Goal: Find specific page/section: Find specific page/section

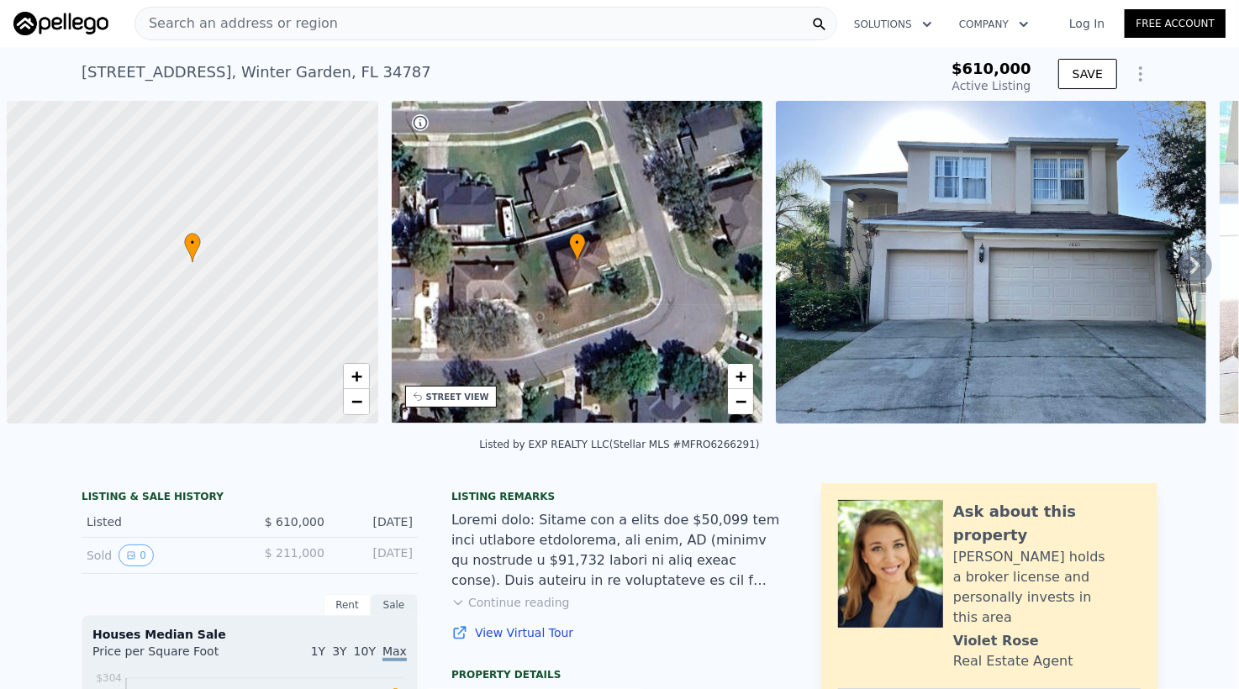
scroll to position [0, 7]
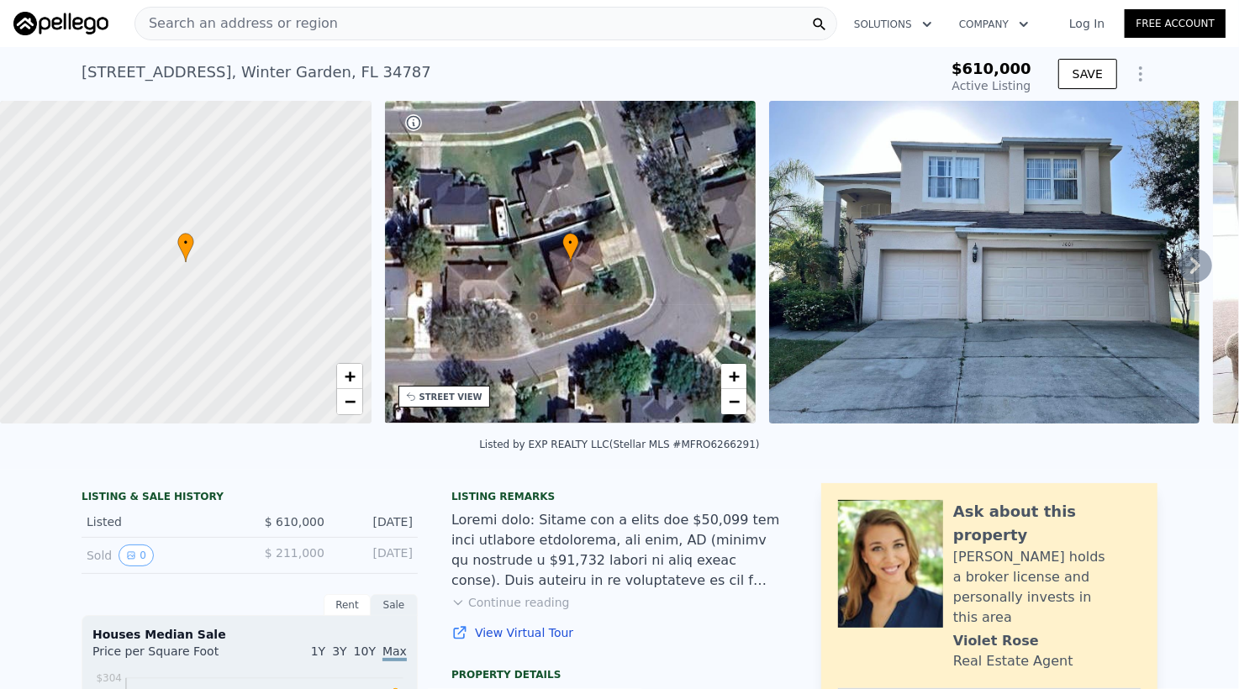
click at [245, 16] on span "Search an address or region" at bounding box center [236, 23] width 203 height 20
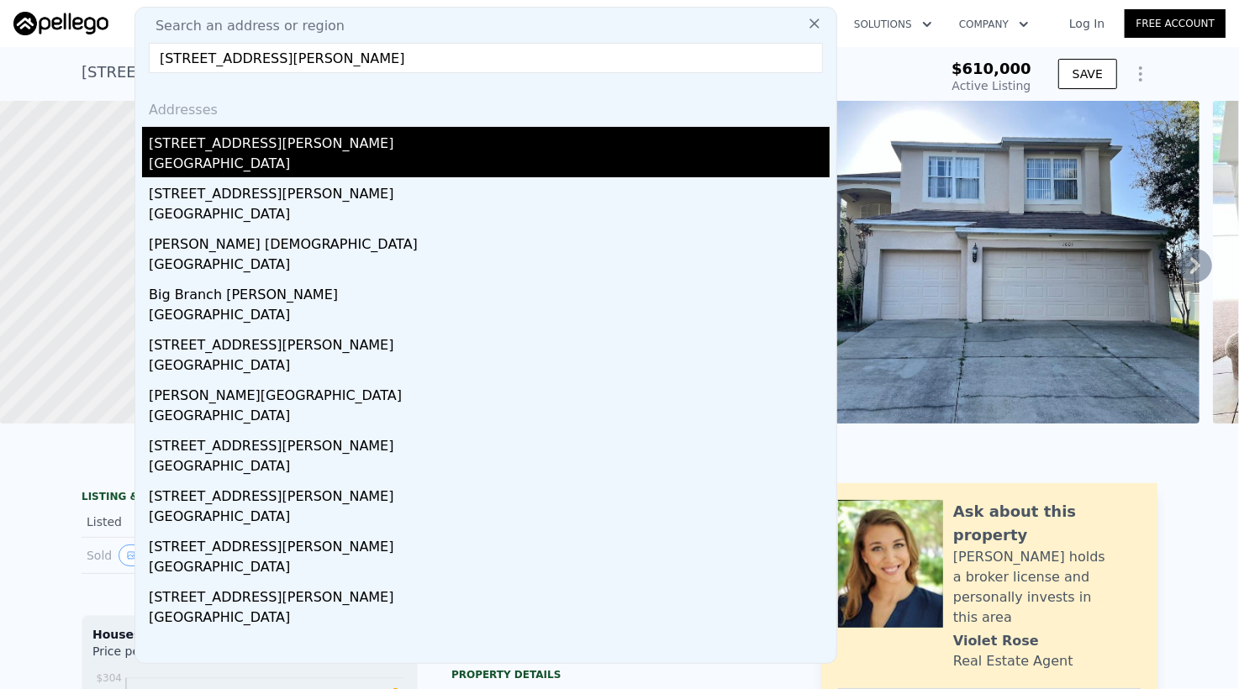
type input "3372 Abbott Creek Rd, Prestonsburg, KY 41653"
click at [302, 146] on div "78 Abbott Creek Rd" at bounding box center [489, 140] width 681 height 27
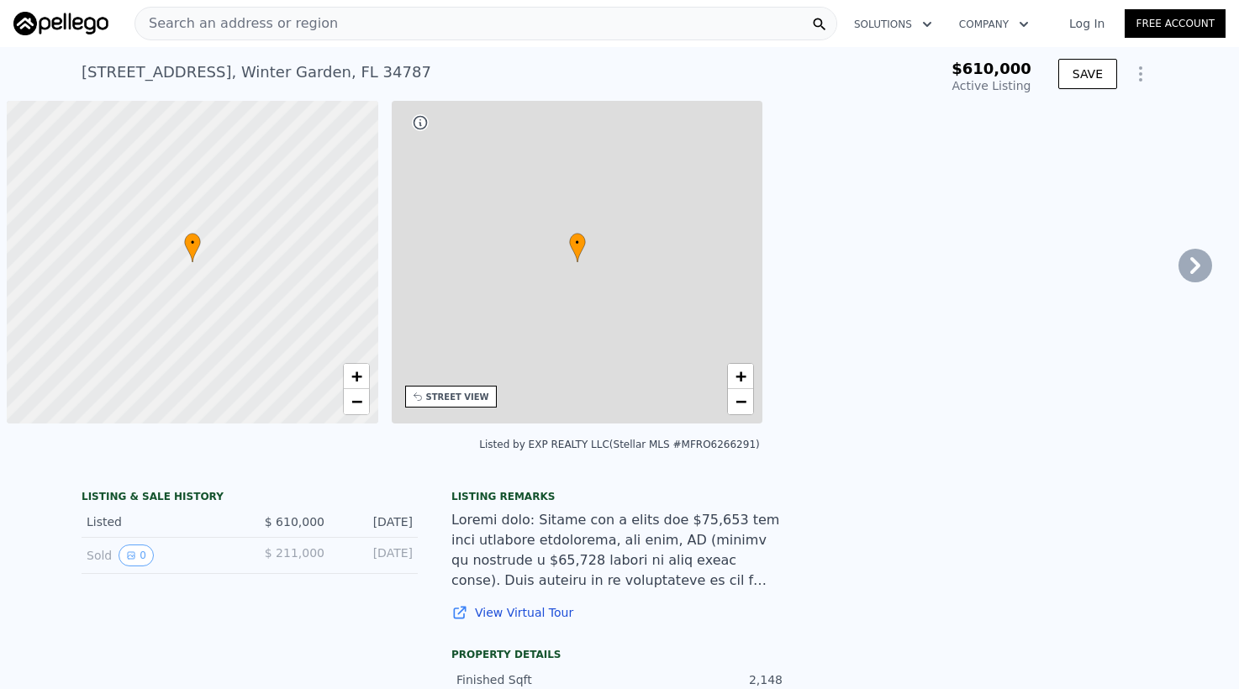
type input "-$ 645,078"
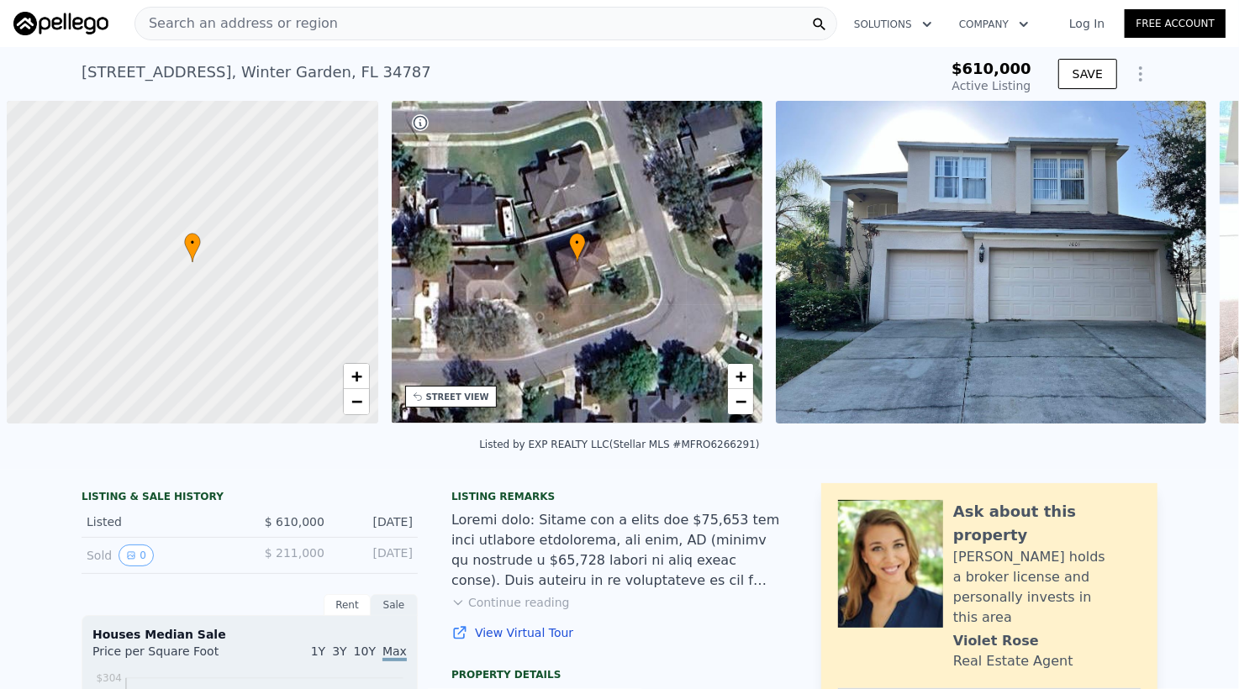
scroll to position [0, 7]
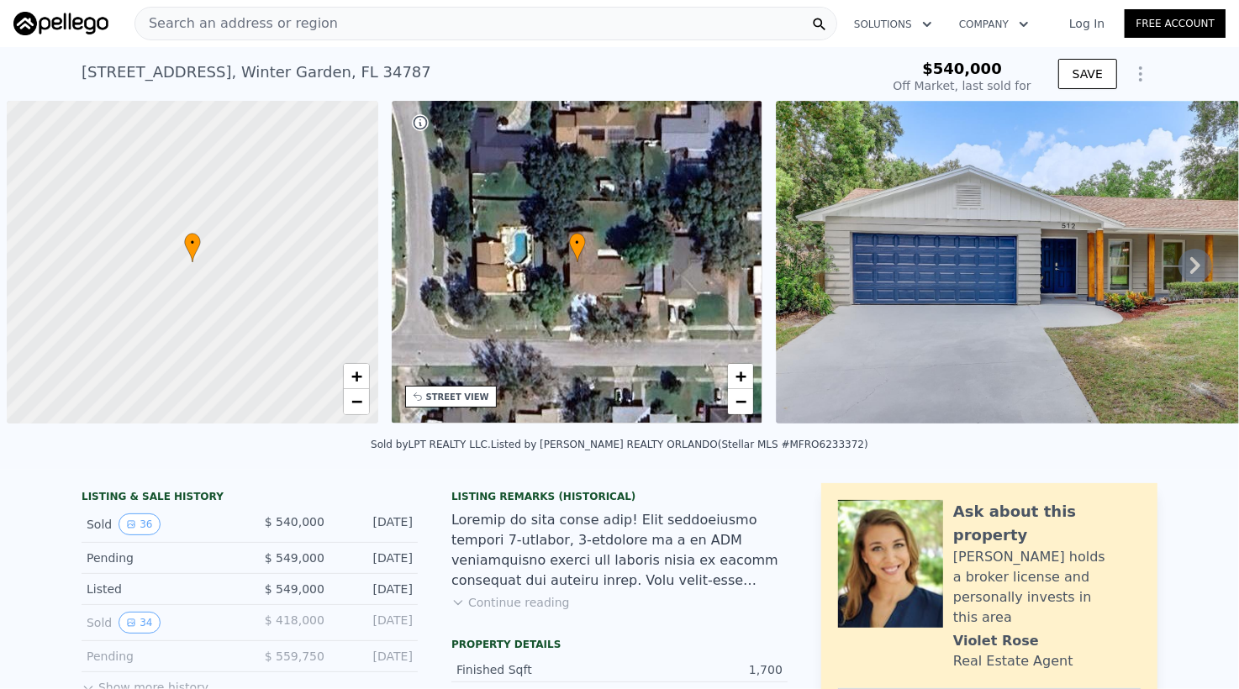
scroll to position [0, 7]
